Goal: Use online tool/utility: Utilize a website feature to perform a specific function

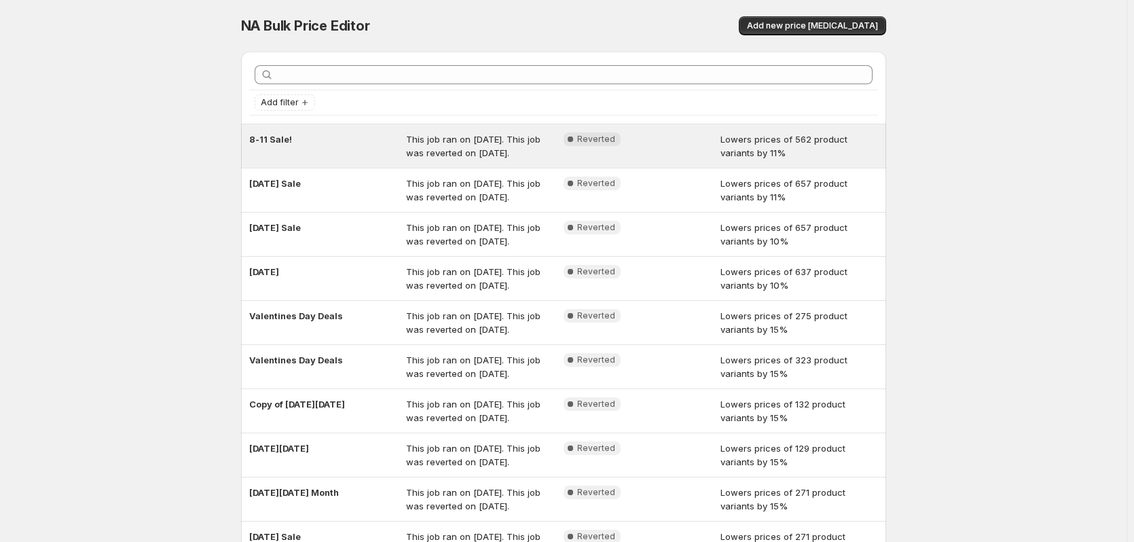
click at [276, 130] on div "8-11 Sale! This job ran on [DATE]. This job was reverted on [DATE]. Complete Re…" at bounding box center [563, 145] width 645 height 43
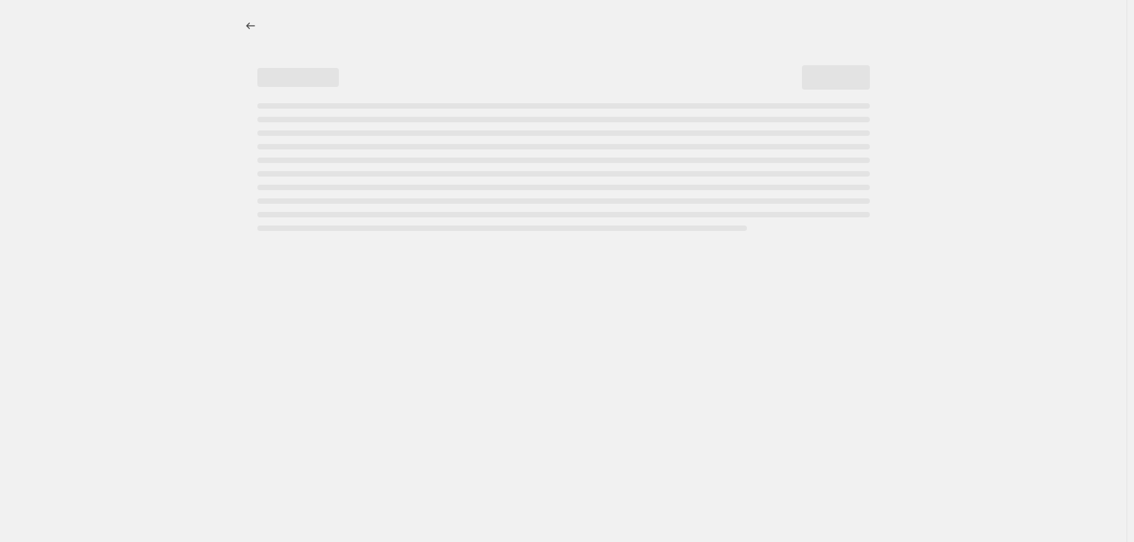
select select "percentage"
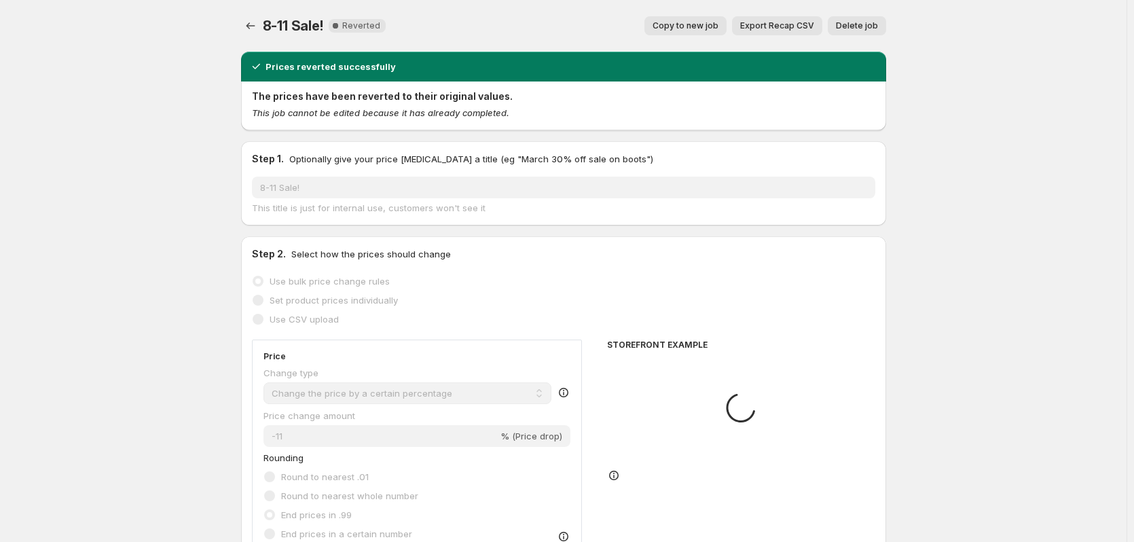
select select "vendor"
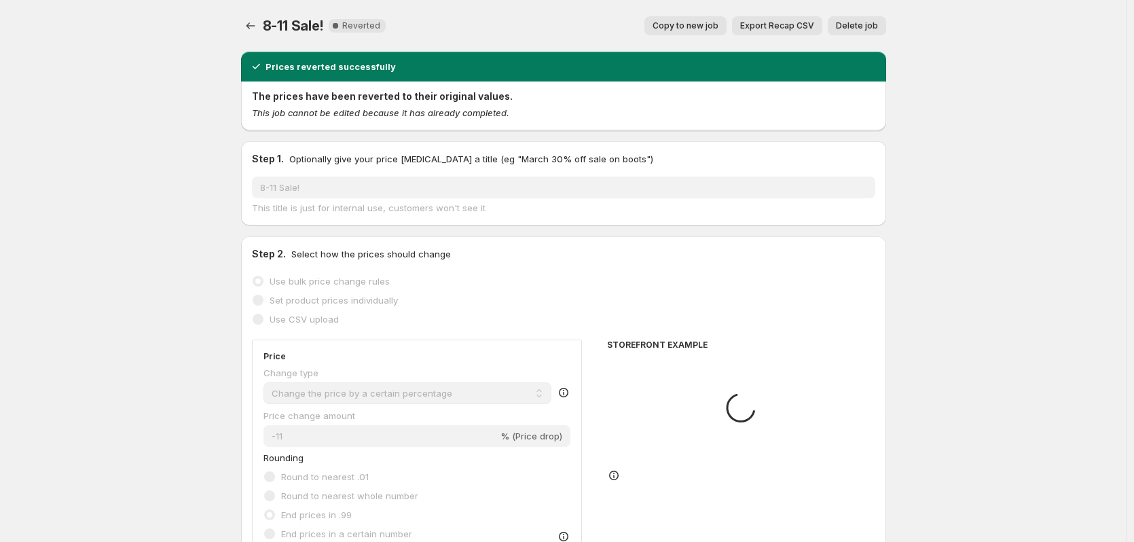
select select "vendor"
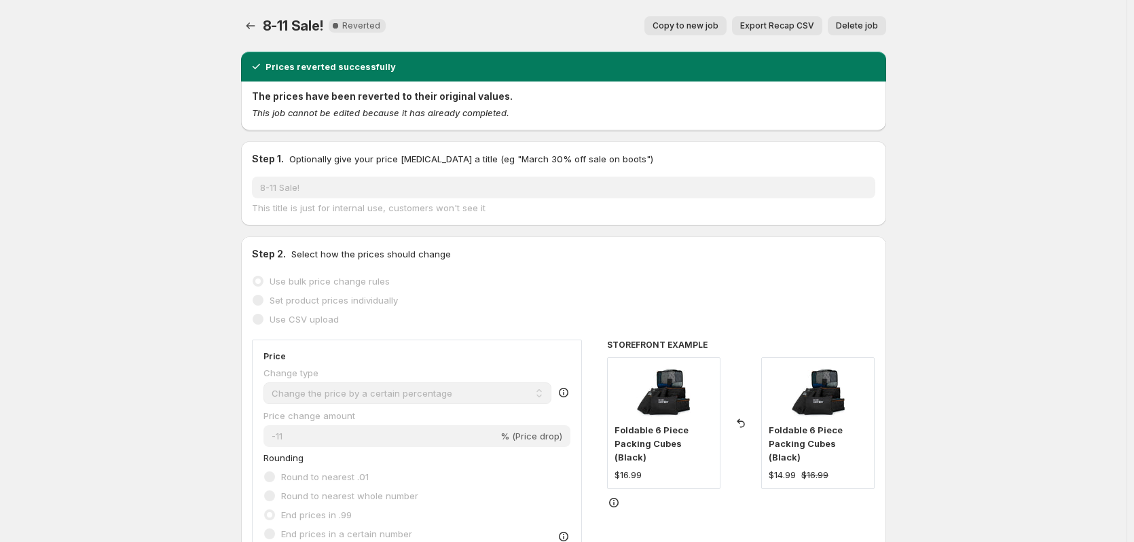
click at [709, 28] on span "Copy to new job" at bounding box center [686, 25] width 66 height 11
select select "percentage"
select select "vendor"
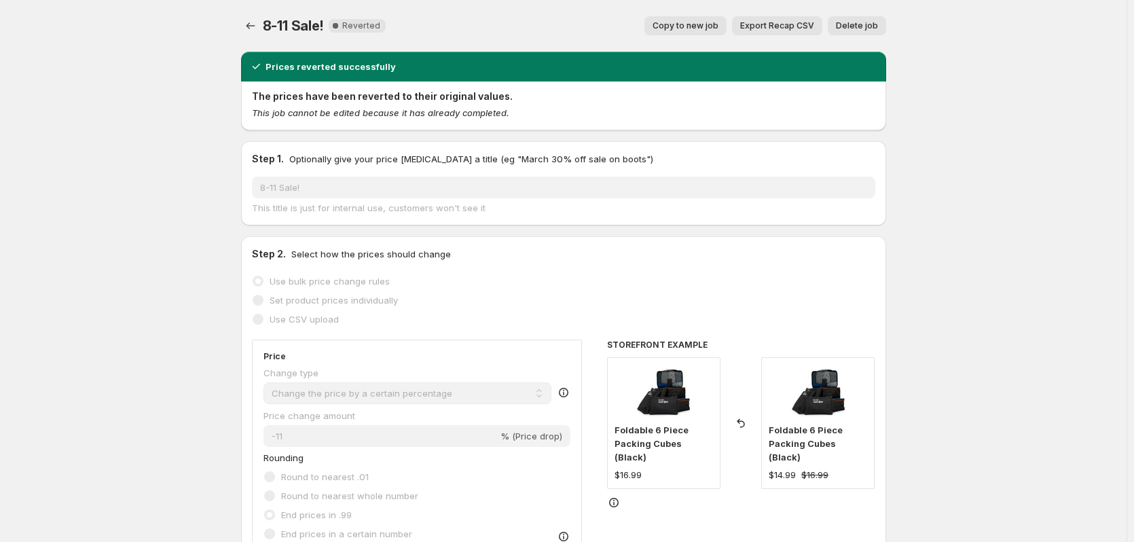
select select "vendor"
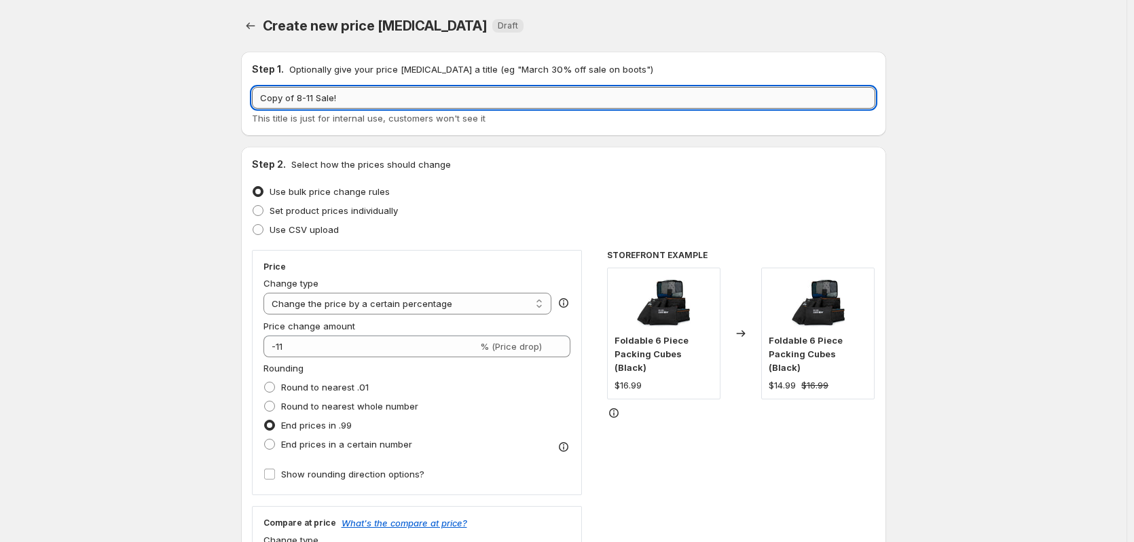
drag, startPoint x: 373, startPoint y: 98, endPoint x: 361, endPoint y: 98, distance: 12.2
click at [373, 97] on input "Copy of 8-11 Sale!" at bounding box center [564, 98] width 624 height 22
drag, startPoint x: 334, startPoint y: 97, endPoint x: 38, endPoint y: 70, distance: 297.4
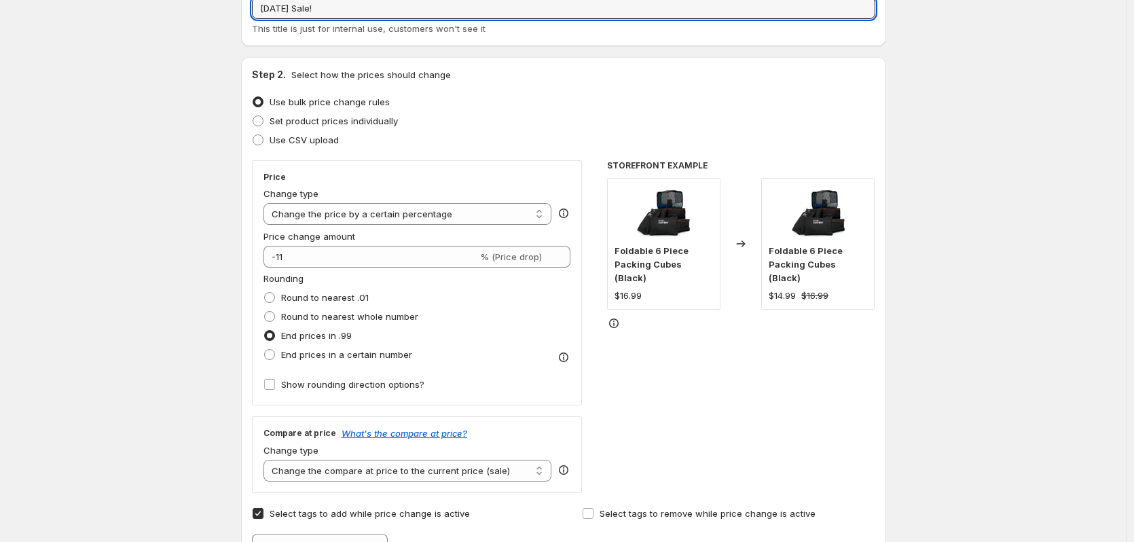
scroll to position [90, 0]
type input "Labor Day Sale!"
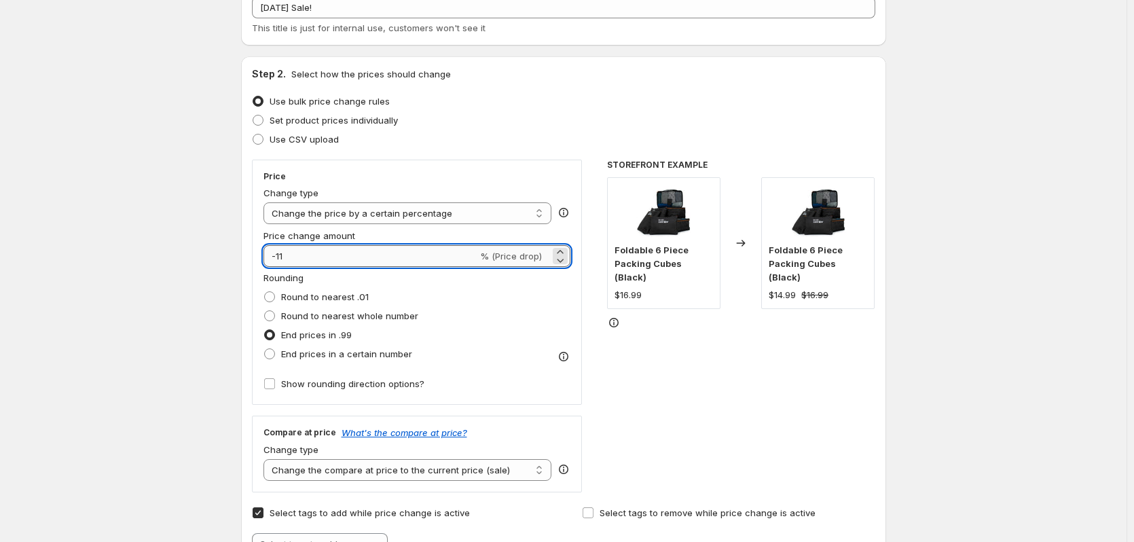
drag, startPoint x: 280, startPoint y: 258, endPoint x: 298, endPoint y: 257, distance: 17.7
click at [298, 257] on input "-11" at bounding box center [371, 256] width 215 height 22
type input "-10"
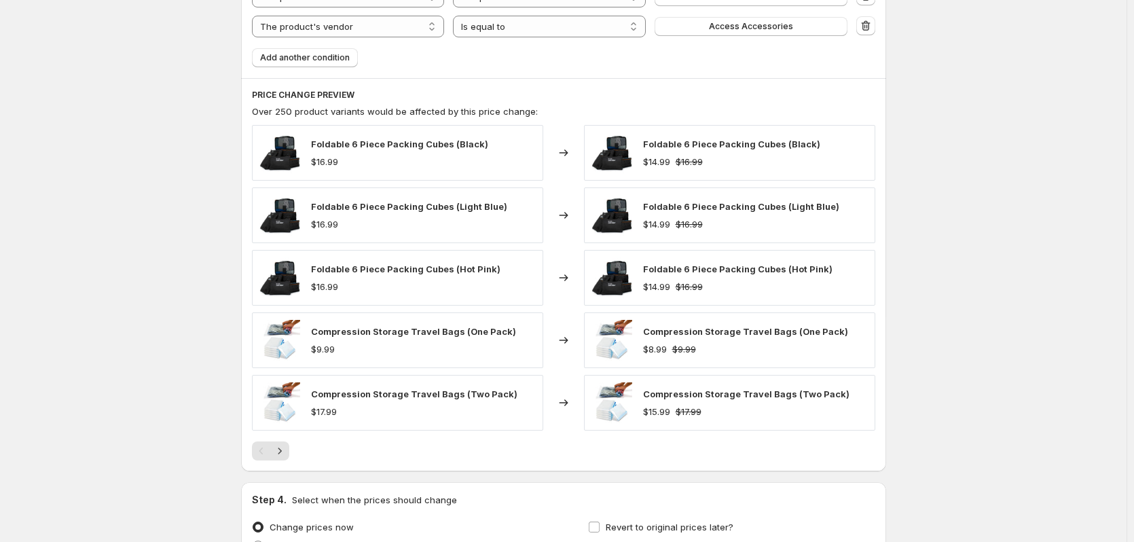
scroll to position [1224, 0]
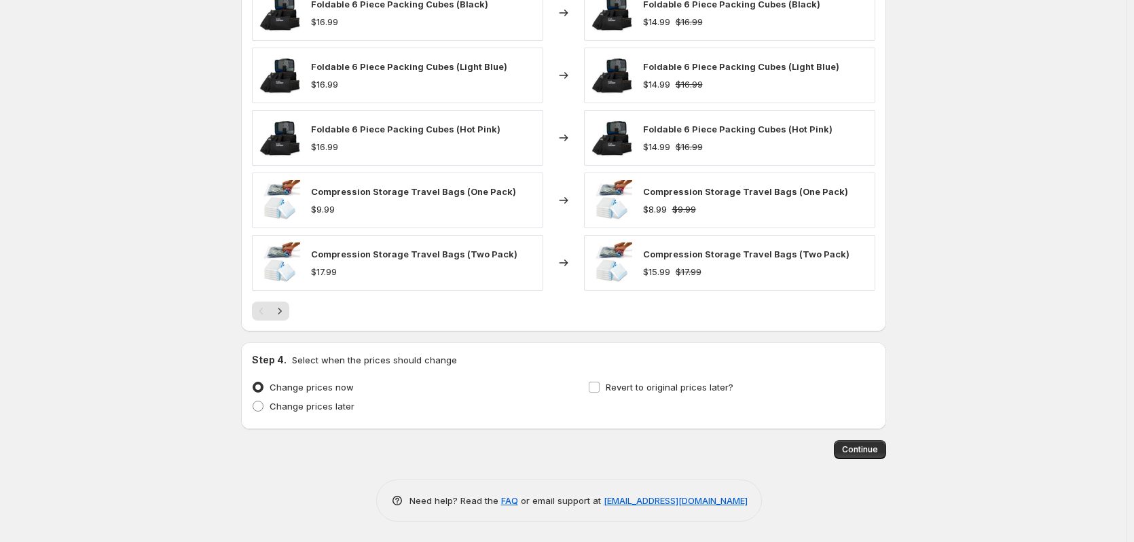
click at [588, 386] on div "Change prices now Change prices later Revert to original prices later?" at bounding box center [564, 398] width 624 height 41
click at [592, 386] on span at bounding box center [594, 387] width 12 height 12
click at [592, 386] on input "Revert to original prices later?" at bounding box center [594, 387] width 11 height 11
checkbox input "true"
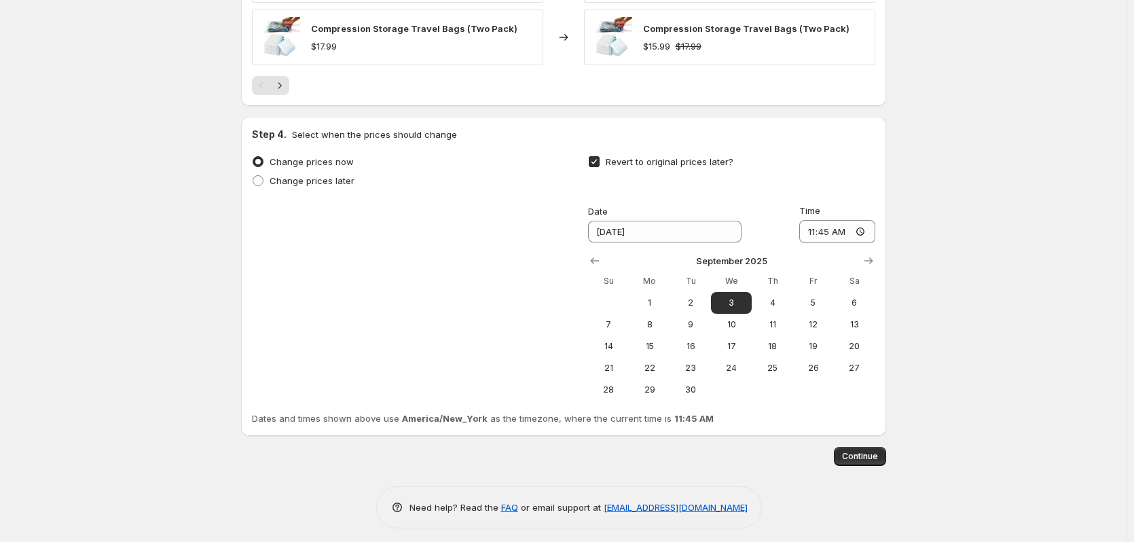
scroll to position [1450, 0]
click at [833, 231] on input "11:45" at bounding box center [838, 230] width 76 height 23
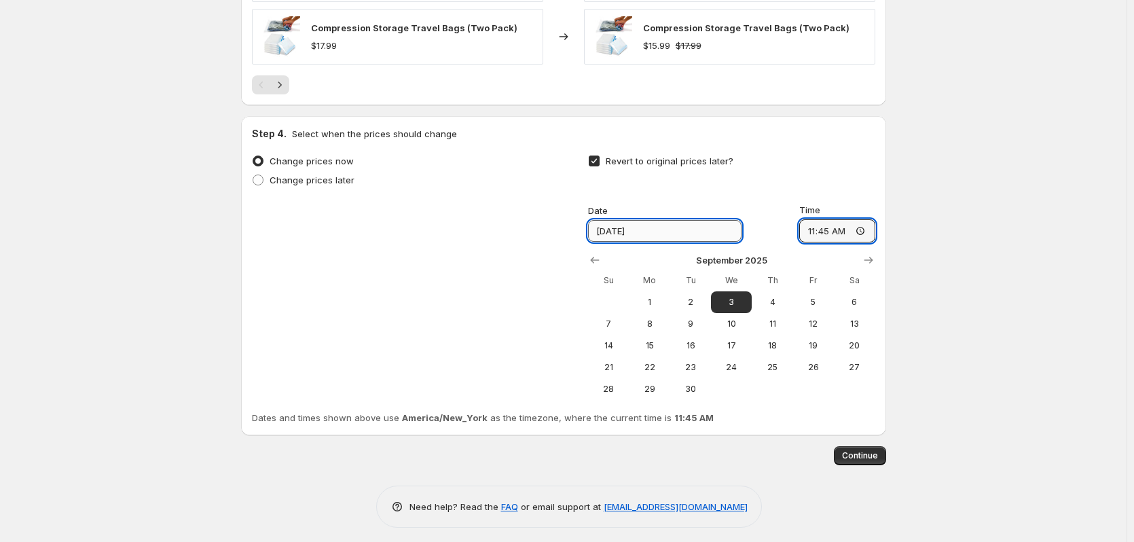
click at [674, 228] on input "9/3/2025" at bounding box center [665, 231] width 154 height 22
click at [816, 229] on input "11:45" at bounding box center [838, 230] width 76 height 23
type input "00:00"
click at [858, 454] on span "Continue" at bounding box center [860, 455] width 36 height 11
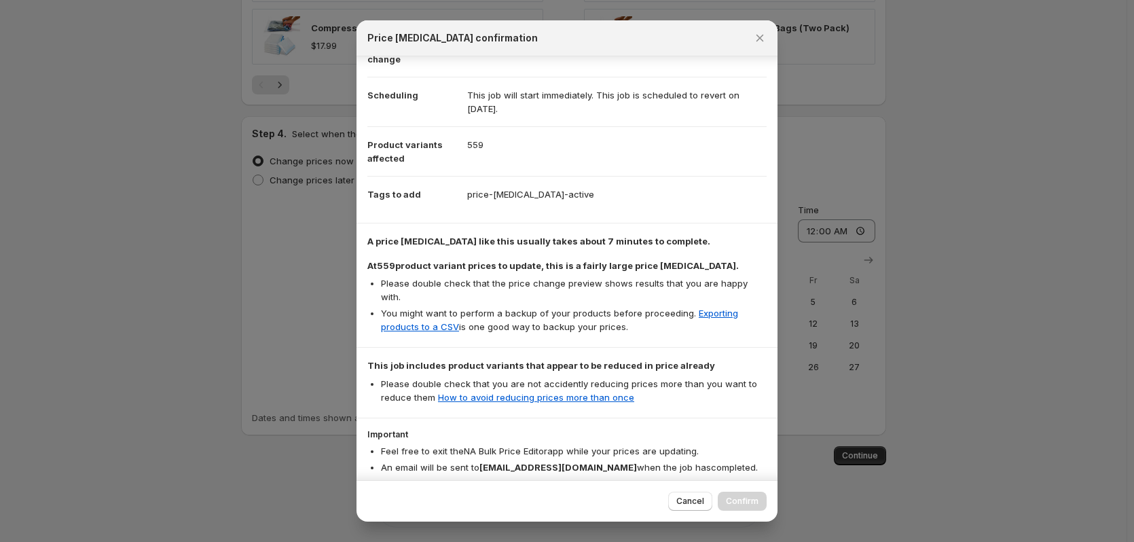
scroll to position [154, 0]
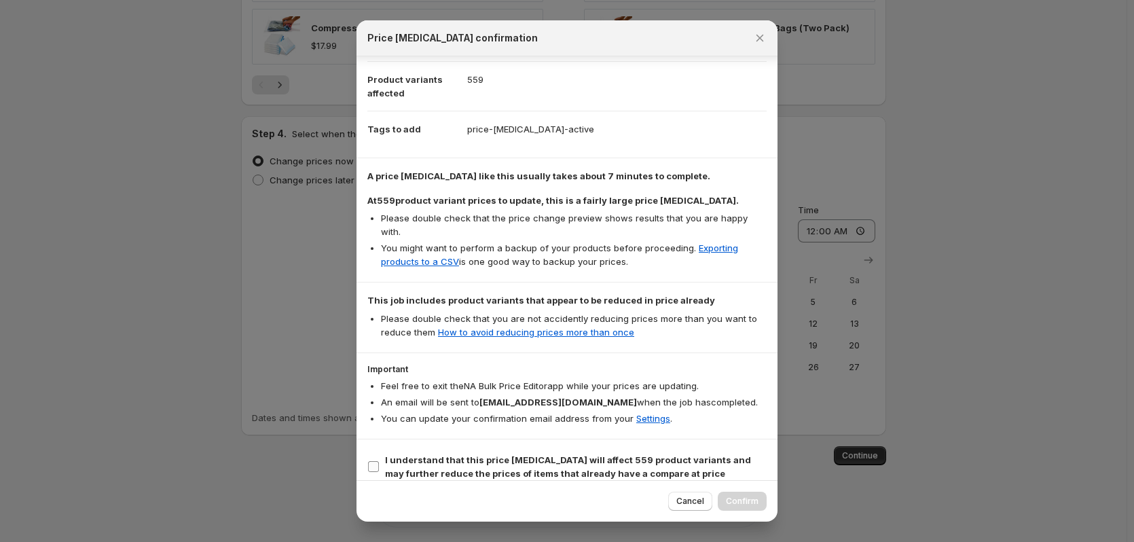
click at [376, 461] on input "I understand that this price change job will affect 559 product variants and ma…" at bounding box center [373, 466] width 11 height 11
checkbox input "true"
click at [738, 503] on span "Confirm" at bounding box center [742, 501] width 33 height 11
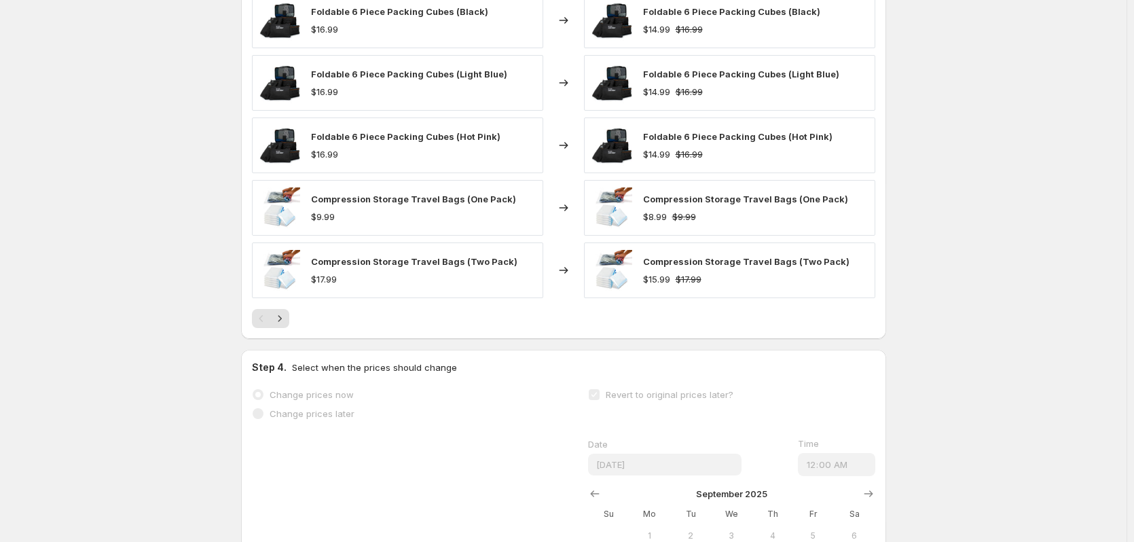
scroll to position [1350, 0]
